Goal: Information Seeking & Learning: Learn about a topic

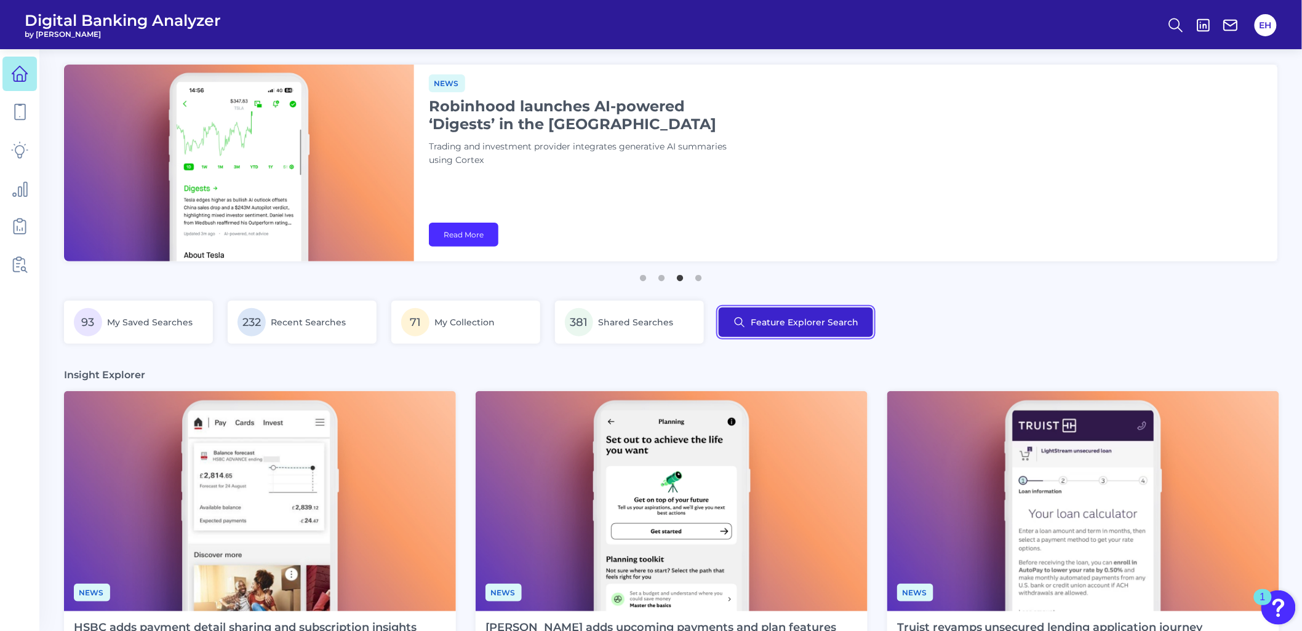
click at [776, 329] on button "Feature Explorer Search" at bounding box center [796, 323] width 154 height 30
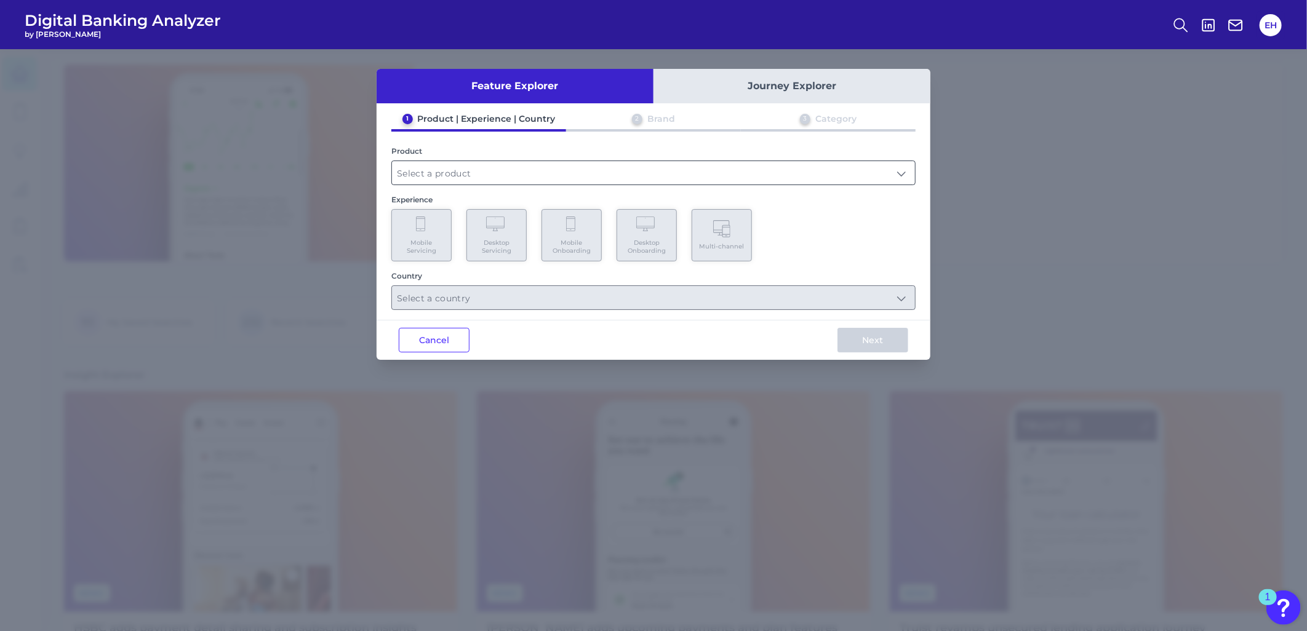
click at [568, 183] on div at bounding box center [653, 173] width 524 height 25
click at [567, 172] on input "text" at bounding box center [653, 172] width 523 height 23
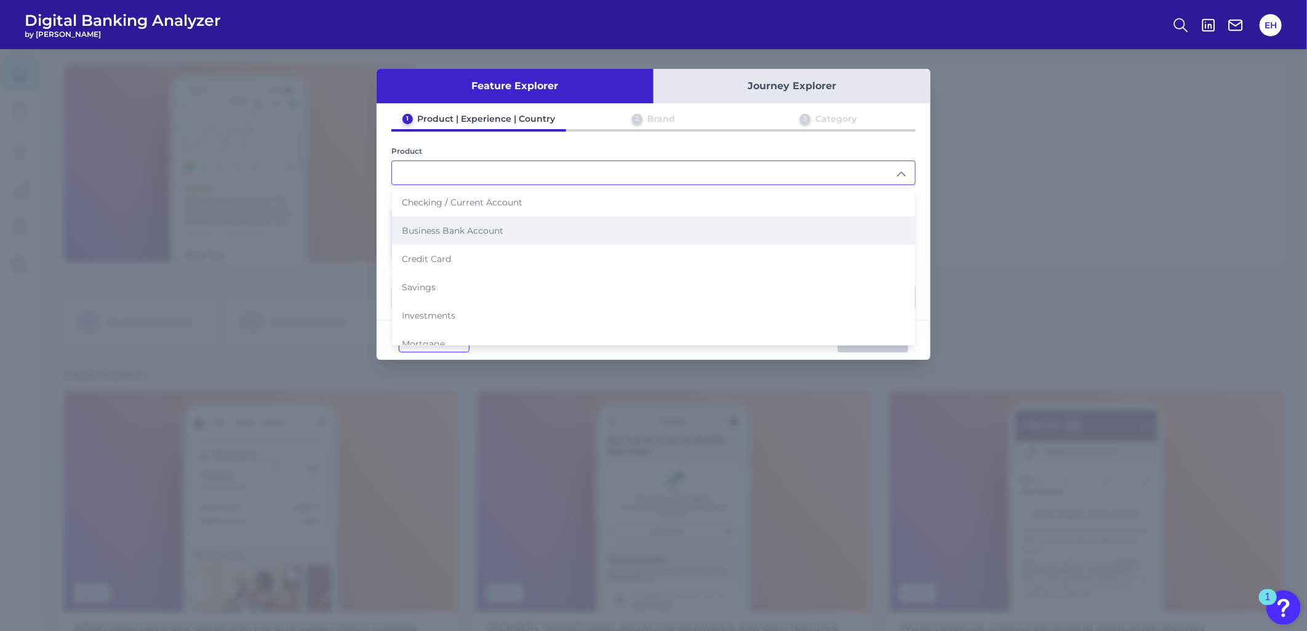
click at [560, 221] on li "Business Bank Account" at bounding box center [653, 231] width 523 height 28
type input "Business Bank Account"
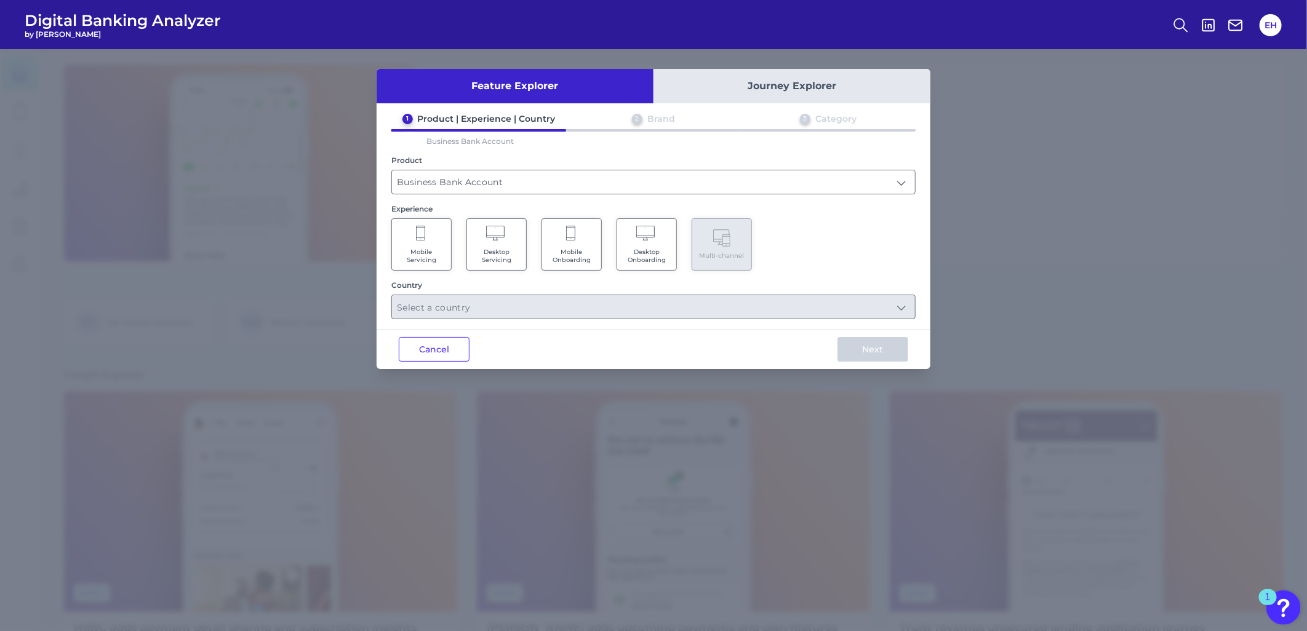
click at [582, 248] on span "Mobile Onboarding" at bounding box center [571, 256] width 47 height 16
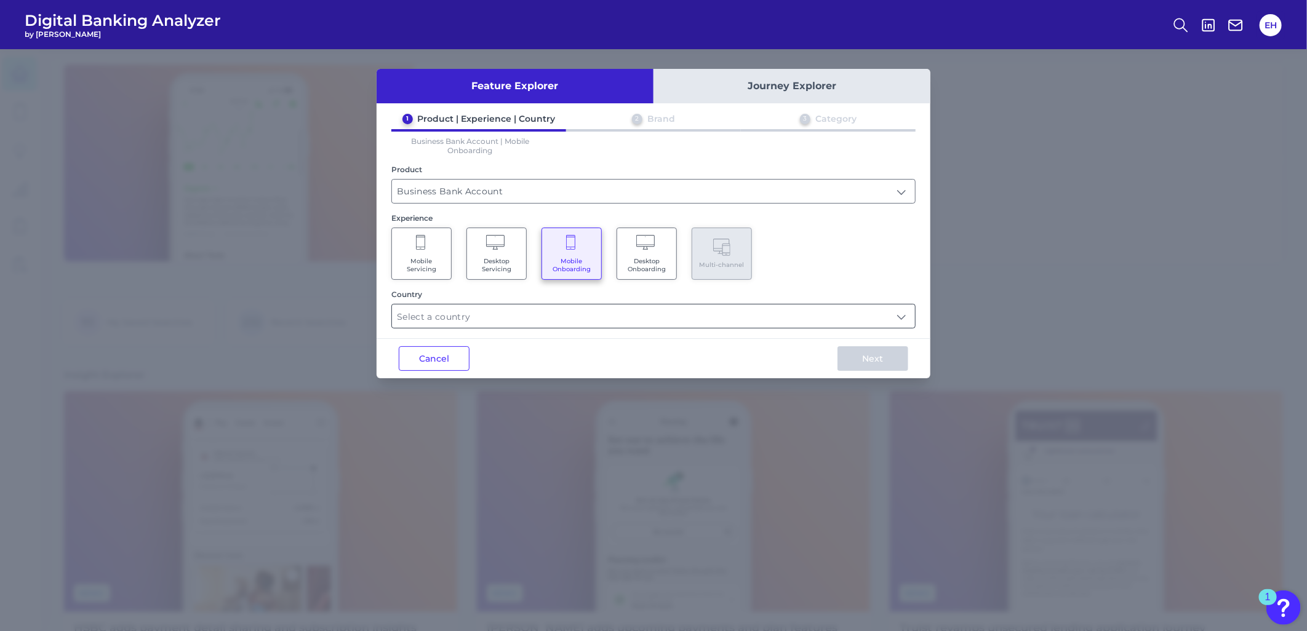
click at [556, 321] on input "text" at bounding box center [653, 316] width 523 height 23
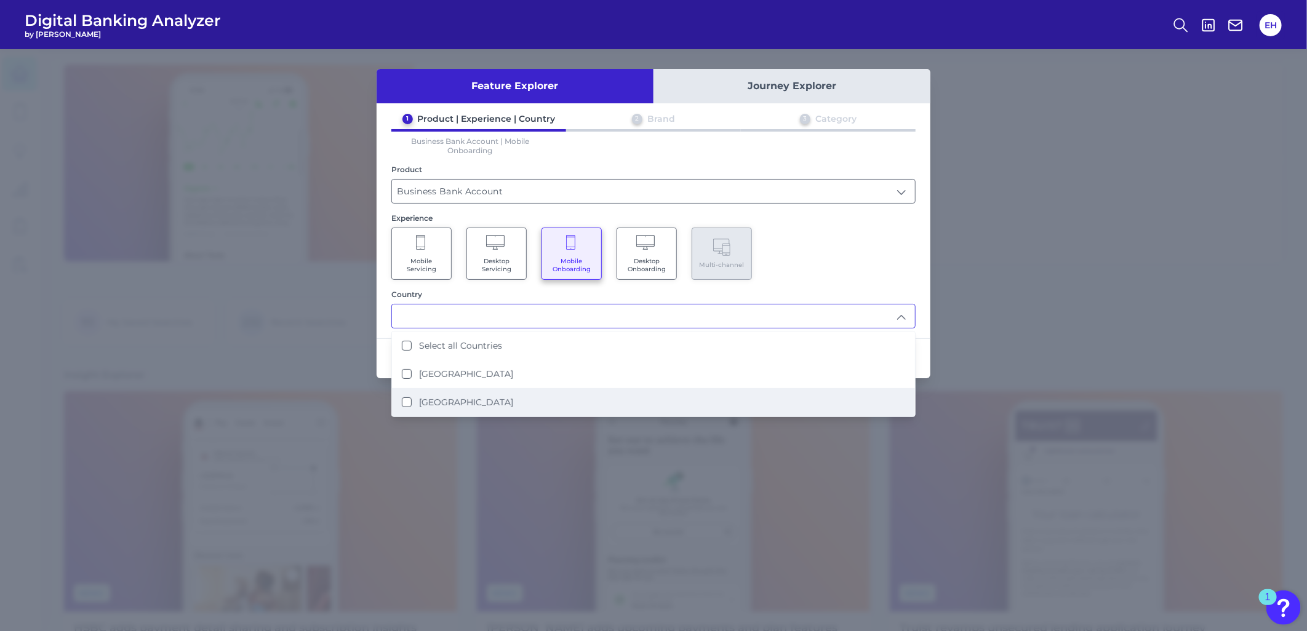
click at [527, 401] on li "[GEOGRAPHIC_DATA]" at bounding box center [653, 402] width 523 height 28
type input "[GEOGRAPHIC_DATA]"
click at [810, 250] on div "Mobile Servicing Desktop Servicing Mobile Onboarding Desktop Onboarding Multi-c…" at bounding box center [653, 254] width 524 height 52
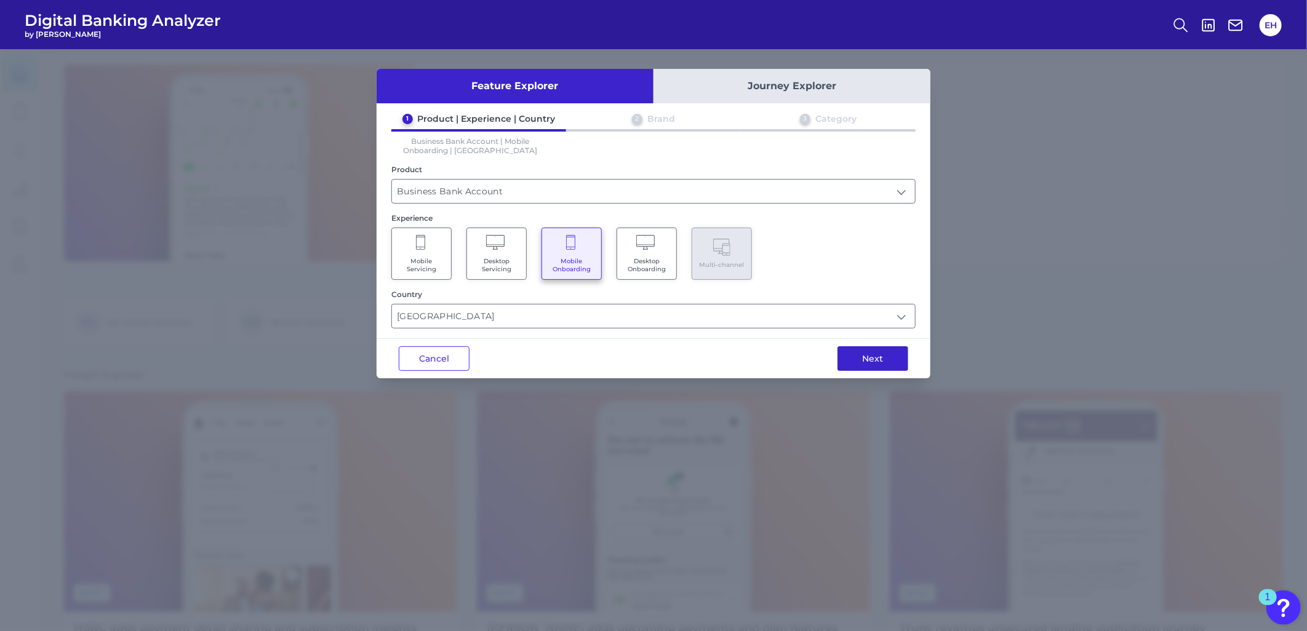
click at [862, 364] on button "Next" at bounding box center [872, 358] width 71 height 25
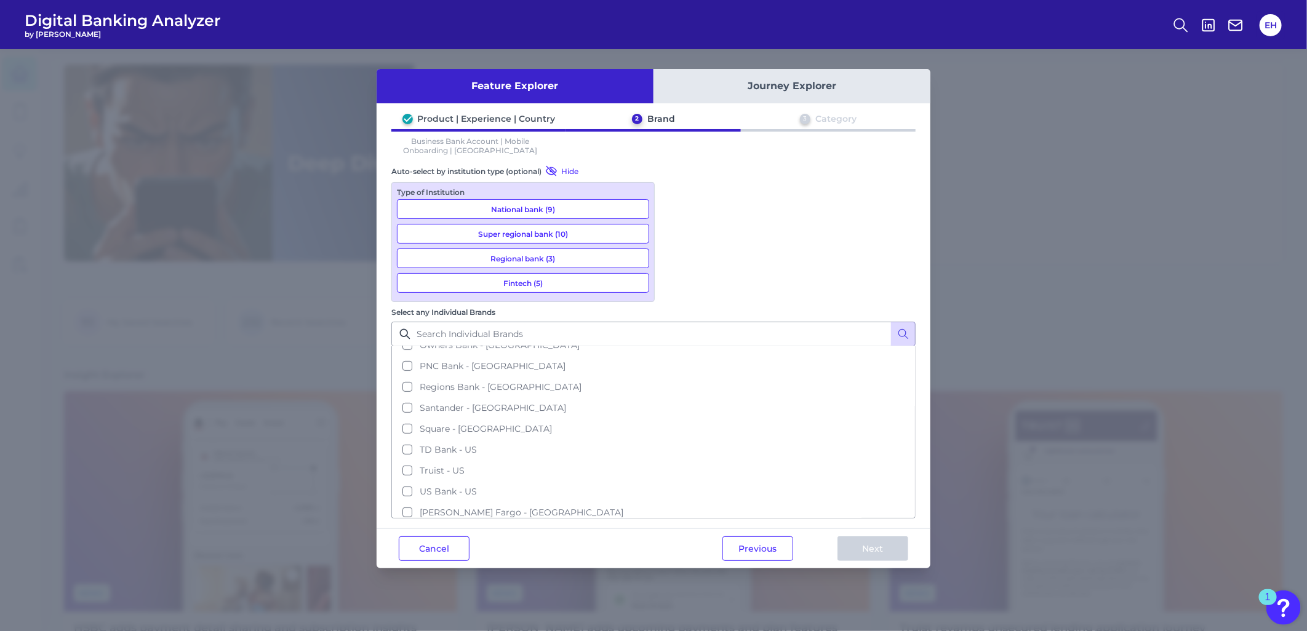
scroll to position [432, 0]
